Goal: Check status

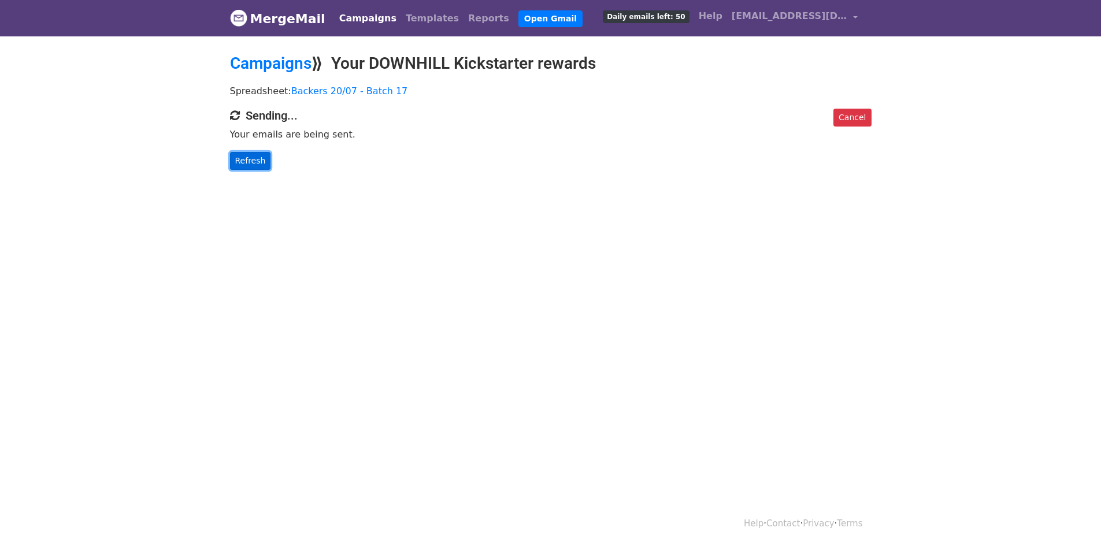
click at [254, 164] on link "Refresh" at bounding box center [250, 161] width 41 height 18
